Goal: Ask a question

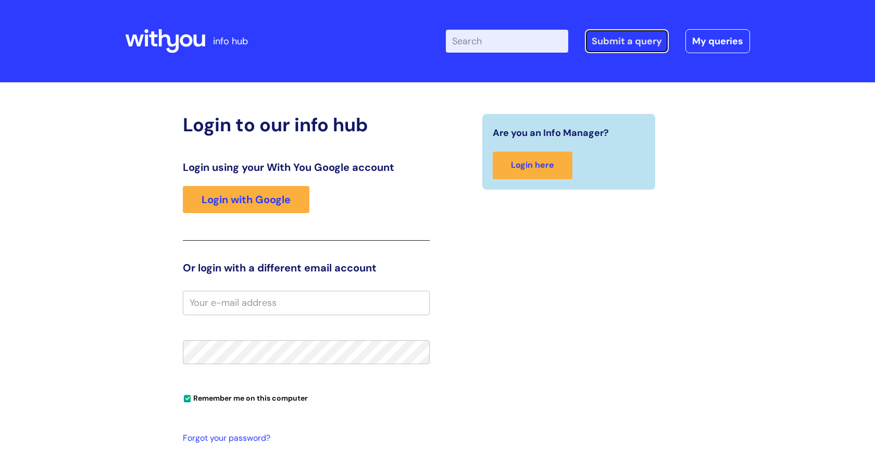
click at [633, 48] on link "Submit a query" at bounding box center [627, 41] width 84 height 24
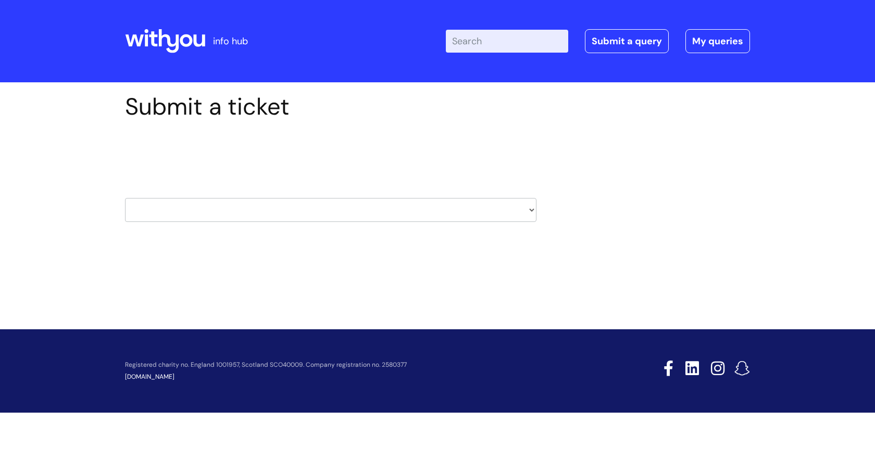
click at [254, 212] on select "HR / People IT and Support Clinical Drug Alerts Finance Accounts Data Support T…" at bounding box center [331, 210] width 412 height 24
select select "it_and_support"
click at [125, 198] on select "HR / People IT and Support Clinical Drug Alerts Finance Accounts Data Support T…" at bounding box center [331, 210] width 412 height 24
